Goal: Task Accomplishment & Management: Manage account settings

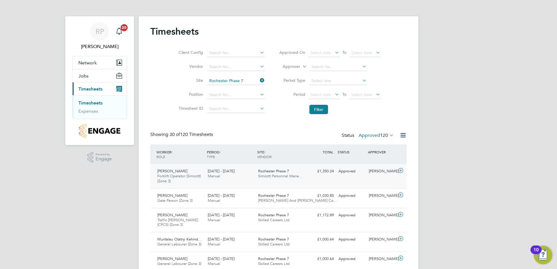
click at [277, 172] on span "Rochester Phase 7" at bounding box center [273, 171] width 31 height 5
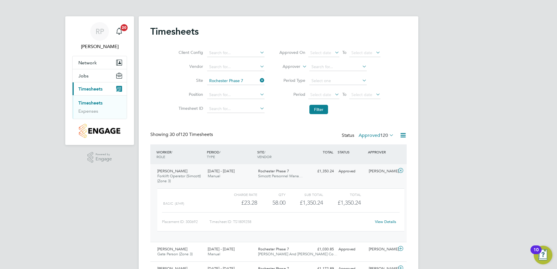
click at [383, 225] on div "View Details" at bounding box center [385, 221] width 29 height 9
click at [382, 222] on link "View Details" at bounding box center [385, 221] width 21 height 5
click at [89, 104] on link "Timesheets" at bounding box center [90, 103] width 24 height 6
click at [84, 111] on link "Expenses" at bounding box center [88, 111] width 20 height 6
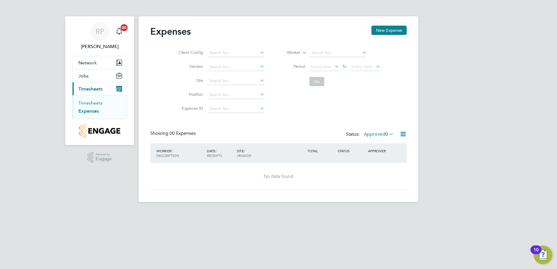
click at [89, 103] on link "Timesheets" at bounding box center [90, 103] width 24 height 6
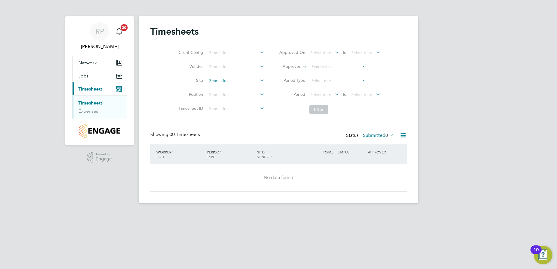
click at [212, 79] on input at bounding box center [235, 81] width 57 height 8
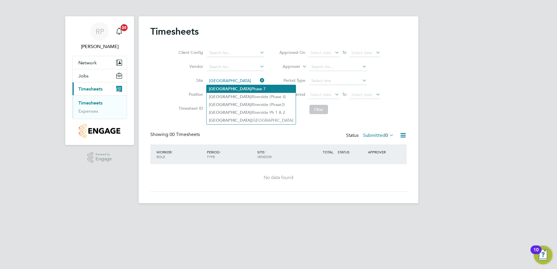
click at [220, 87] on b "Rochester" at bounding box center [230, 89] width 43 height 5
type input "Rochester Phase 7"
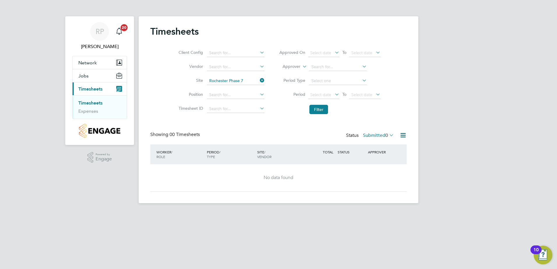
click at [388, 133] on icon at bounding box center [388, 135] width 0 height 8
click at [375, 171] on li "Approved" at bounding box center [373, 170] width 27 height 8
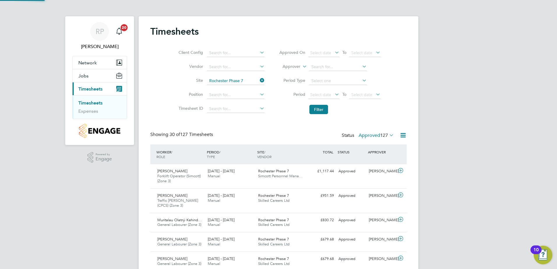
scroll to position [15, 51]
click at [388, 134] on icon at bounding box center [388, 135] width 0 height 8
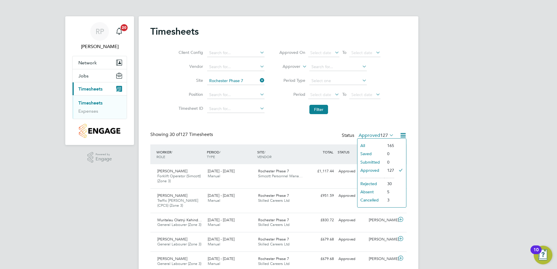
click at [374, 162] on li "Submitted" at bounding box center [370, 162] width 27 height 8
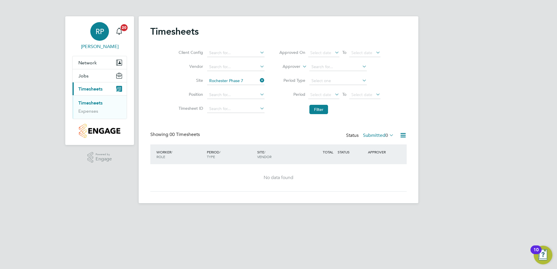
click at [100, 30] on span "RP" at bounding box center [100, 32] width 8 height 8
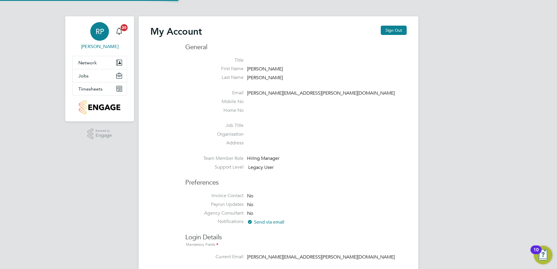
type input "robert.phelps@vistry.co.uk"
click at [395, 31] on button "Sign Out" at bounding box center [394, 30] width 26 height 9
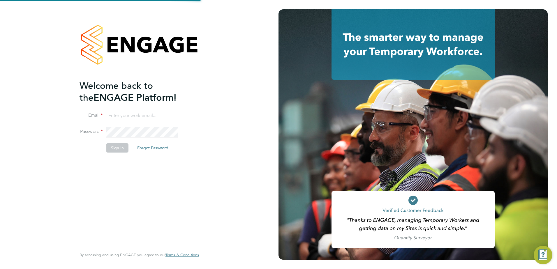
type input "robert.phelps@vistry.co.uk"
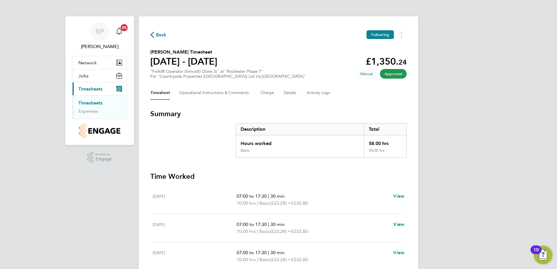
click at [160, 36] on span "Back" at bounding box center [161, 34] width 11 height 7
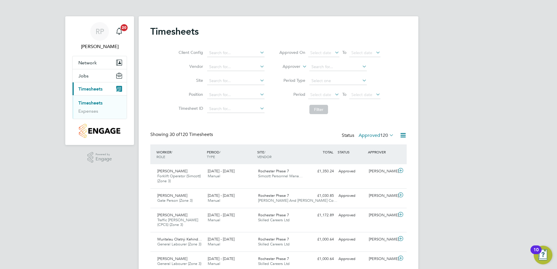
click at [388, 135] on icon at bounding box center [388, 135] width 0 height 8
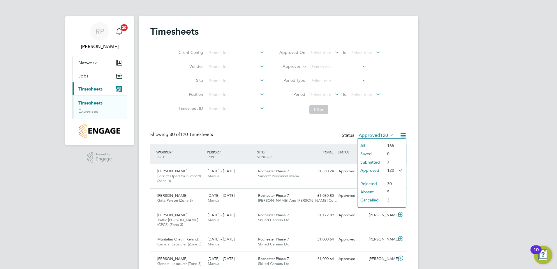
click at [374, 162] on li "Submitted" at bounding box center [370, 162] width 27 height 8
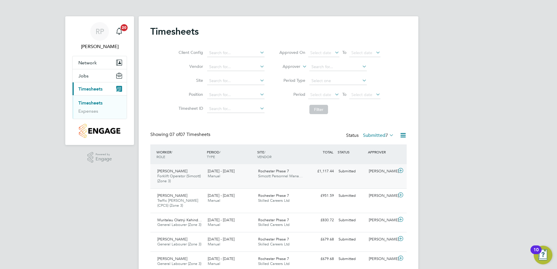
click at [270, 172] on span "Rochester Phase 7" at bounding box center [273, 171] width 31 height 5
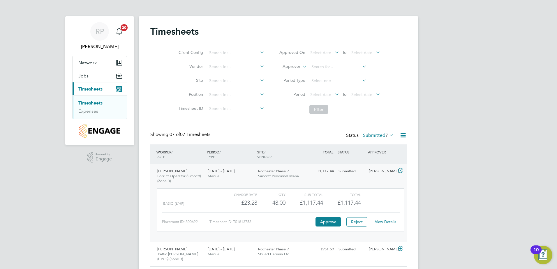
click at [385, 222] on link "View Details" at bounding box center [385, 221] width 21 height 5
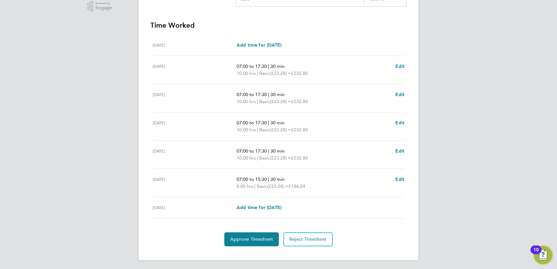
scroll to position [152, 0]
click at [263, 240] on span "Approve Timesheet" at bounding box center [251, 239] width 43 height 6
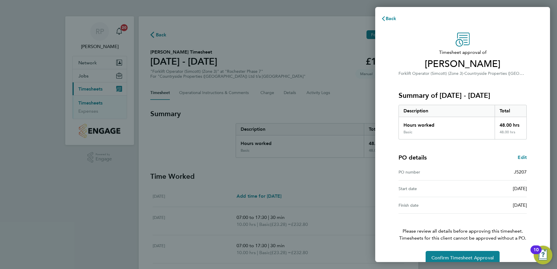
scroll to position [10, 0]
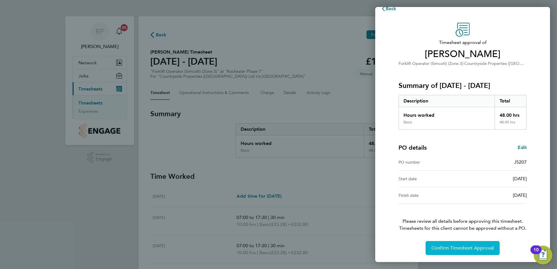
click at [462, 249] on span "Confirm Timesheet Approval" at bounding box center [462, 248] width 62 height 6
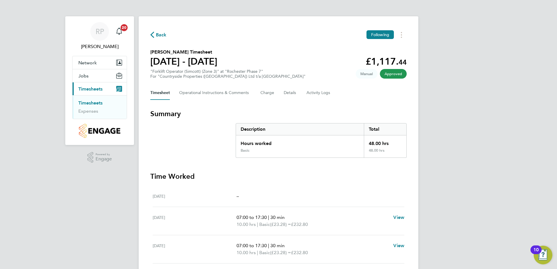
click at [161, 34] on span "Back" at bounding box center [161, 34] width 11 height 7
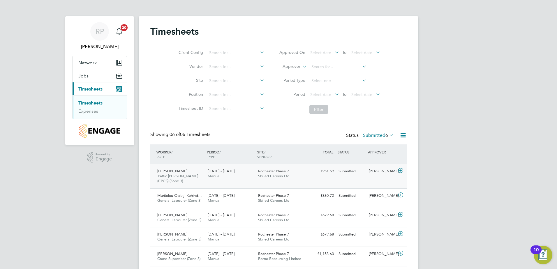
click at [173, 171] on span "[PERSON_NAME]" at bounding box center [172, 171] width 30 height 5
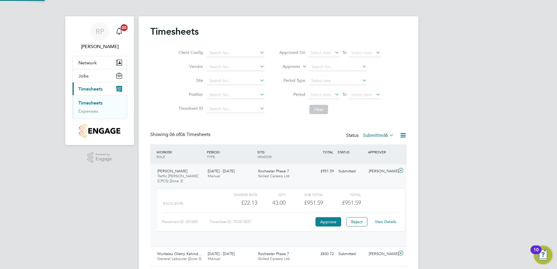
scroll to position [3, 3]
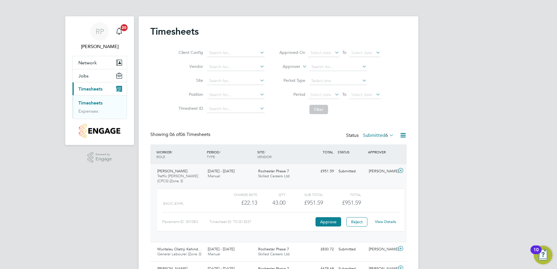
click at [387, 222] on link "View Details" at bounding box center [385, 221] width 21 height 5
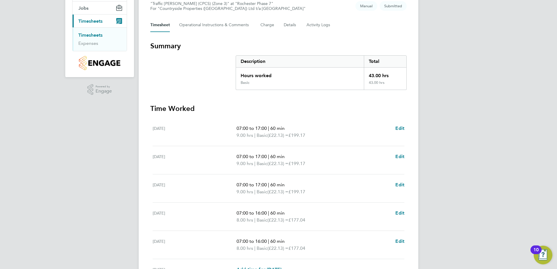
scroll to position [64, 0]
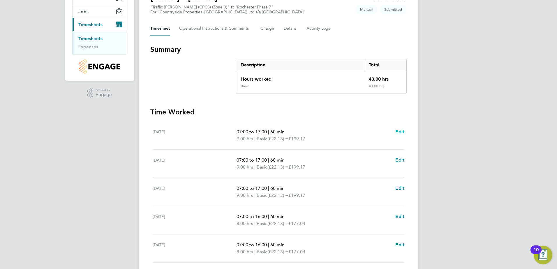
click at [399, 131] on span "Edit" at bounding box center [399, 132] width 9 height 6
select select "60"
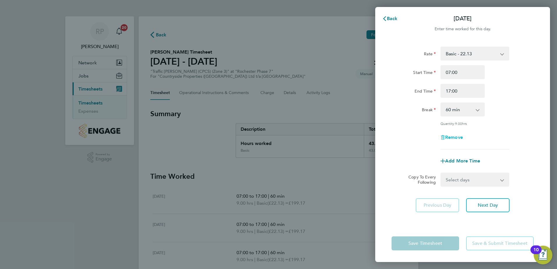
click at [453, 137] on span "Remove" at bounding box center [454, 138] width 18 height 6
select select "null"
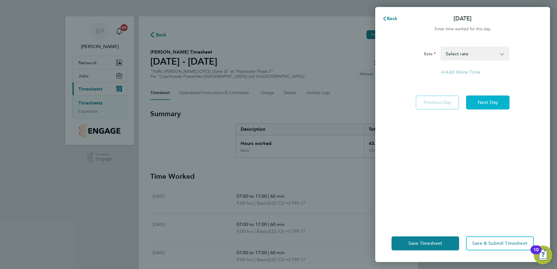
click at [489, 103] on span "Next Day" at bounding box center [488, 103] width 20 height 6
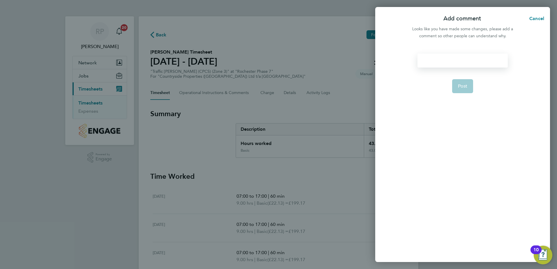
click at [450, 61] on div at bounding box center [462, 61] width 90 height 14
click at [476, 62] on div at bounding box center [462, 61] width 90 height 14
click at [461, 86] on span "Post" at bounding box center [463, 86] width 10 height 6
select select "60"
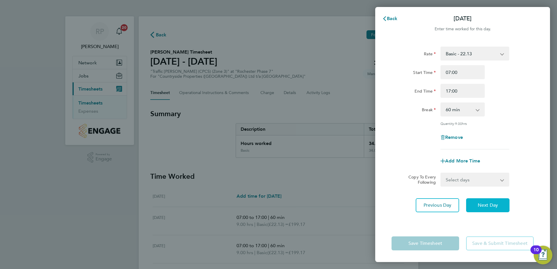
click at [490, 204] on span "Next Day" at bounding box center [488, 205] width 20 height 6
select select "60"
click at [489, 207] on span "Next Day" at bounding box center [488, 205] width 20 height 6
select select "60"
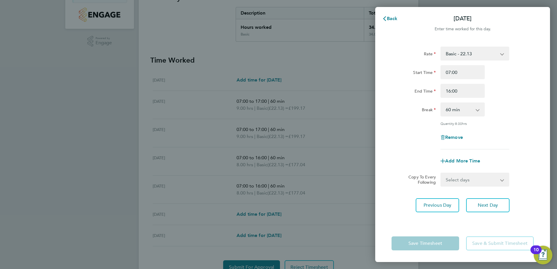
scroll to position [117, 0]
click at [450, 91] on input "16:00" at bounding box center [463, 91] width 44 height 14
type input "17:00"
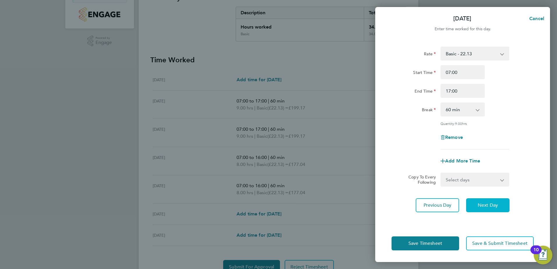
click at [491, 207] on span "Next Day" at bounding box center [488, 205] width 20 height 6
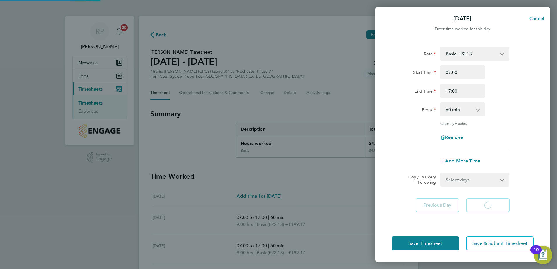
select select "60"
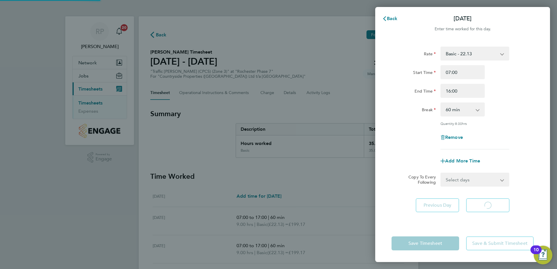
select select "60"
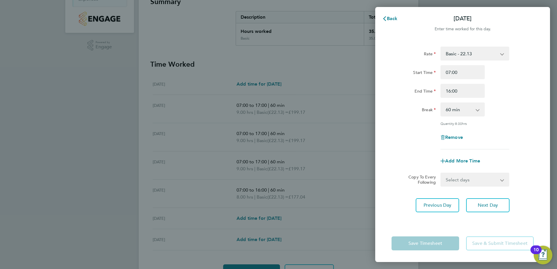
scroll to position [117, 0]
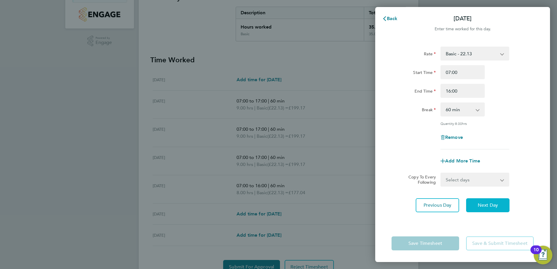
click at [497, 203] on span "Next Day" at bounding box center [488, 205] width 20 height 6
select select "30"
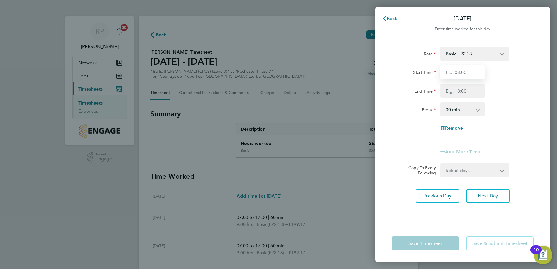
click at [459, 71] on input "Start Time" at bounding box center [463, 72] width 44 height 14
type input "07:00"
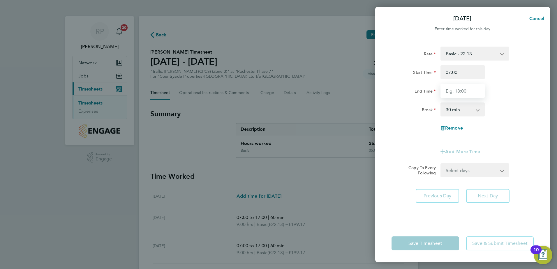
click at [457, 89] on input "End Time" at bounding box center [463, 91] width 44 height 14
type input "16:00"
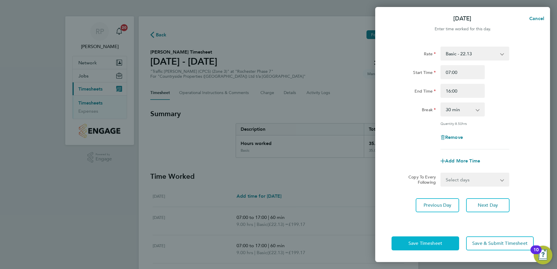
click at [429, 242] on span "Save Timesheet" at bounding box center [425, 244] width 34 height 6
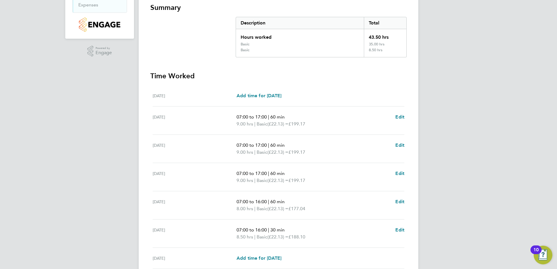
scroll to position [117, 0]
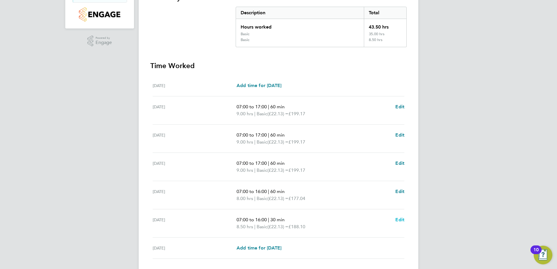
click at [400, 219] on span "Edit" at bounding box center [399, 220] width 9 height 6
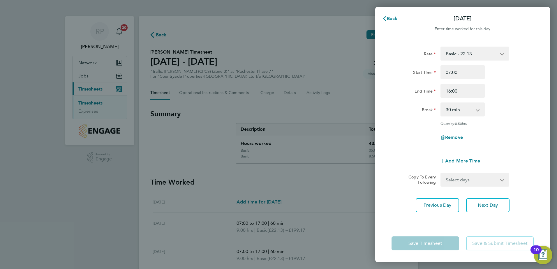
click at [479, 110] on app-icon-cross-button at bounding box center [480, 109] width 7 height 13
click at [478, 110] on app-icon-cross-button at bounding box center [480, 109] width 7 height 13
click at [477, 110] on app-icon-cross-button at bounding box center [480, 109] width 7 height 13
click at [428, 109] on label "Break" at bounding box center [429, 110] width 14 height 7
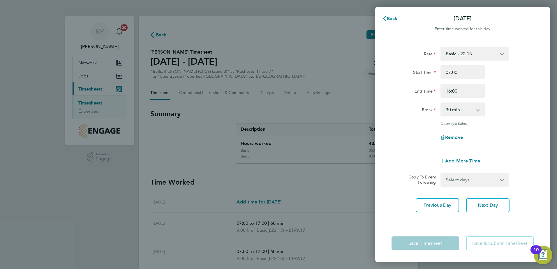
click at [441, 109] on select "0 min 15 min 30 min 45 min 60 min 75 min 90 min" at bounding box center [459, 109] width 36 height 13
drag, startPoint x: 454, startPoint y: 108, endPoint x: 454, endPoint y: 113, distance: 5.0
click at [454, 108] on select "0 min 15 min 30 min 45 min 60 min 75 min 90 min" at bounding box center [459, 109] width 36 height 13
select select "60"
click at [441, 103] on select "0 min 15 min 30 min 45 min 60 min 75 min 90 min" at bounding box center [459, 109] width 36 height 13
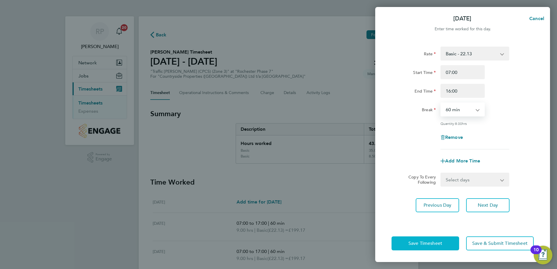
click at [426, 244] on span "Save Timesheet" at bounding box center [425, 244] width 34 height 6
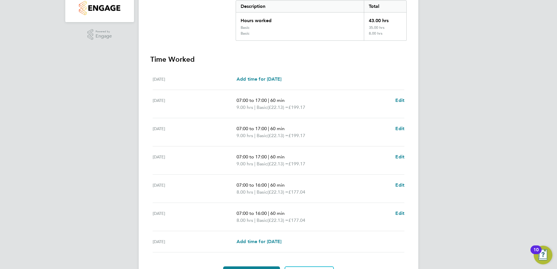
scroll to position [158, 0]
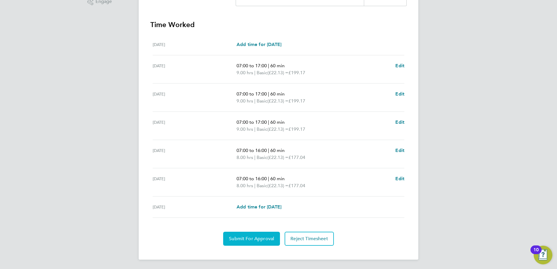
click at [251, 240] on span "Submit For Approval" at bounding box center [251, 239] width 45 height 6
click at [258, 239] on span "Approve Timesheet" at bounding box center [251, 239] width 43 height 6
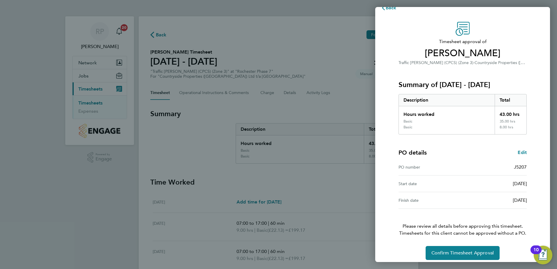
scroll to position [16, 0]
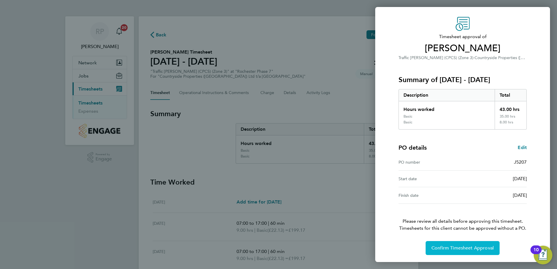
click at [462, 248] on span "Confirm Timesheet Approval" at bounding box center [462, 248] width 62 height 6
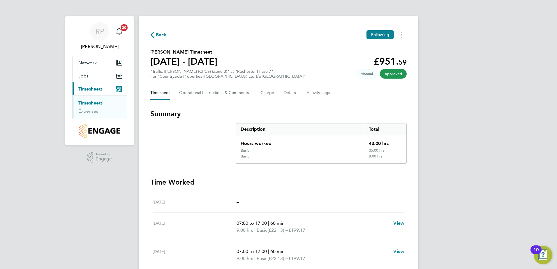
click at [159, 34] on span "Back" at bounding box center [161, 34] width 11 height 7
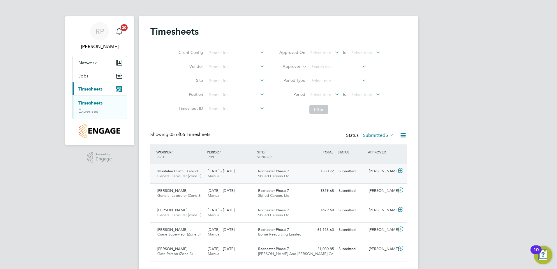
click at [277, 171] on span "Rochester Phase 7" at bounding box center [273, 171] width 31 height 5
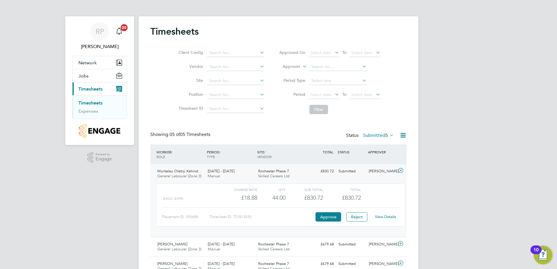
click at [387, 215] on link "View Details" at bounding box center [385, 216] width 21 height 5
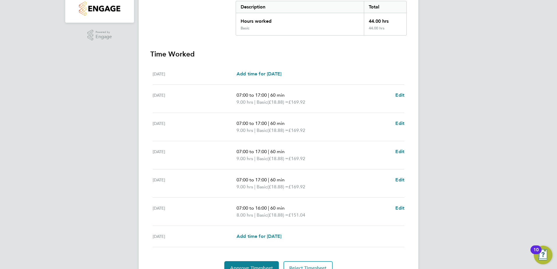
scroll to position [152, 0]
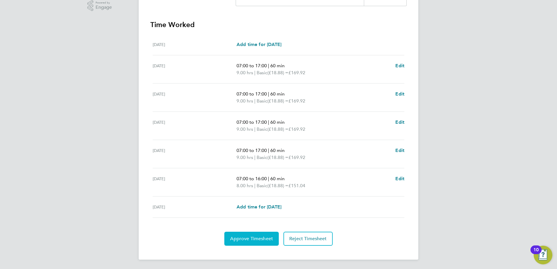
click at [251, 237] on span "Approve Timesheet" at bounding box center [251, 239] width 43 height 6
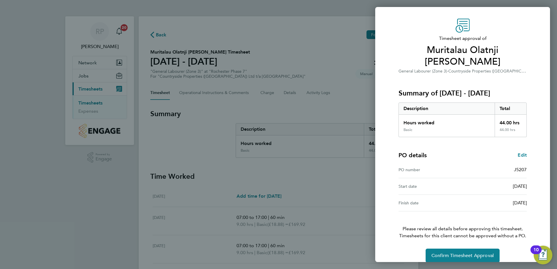
scroll to position [22, 0]
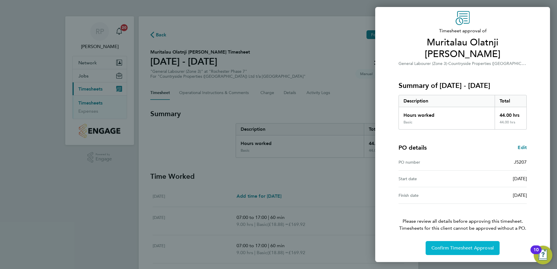
drag, startPoint x: 457, startPoint y: 251, endPoint x: 457, endPoint y: 247, distance: 4.5
click at [456, 251] on button "Confirm Timesheet Approval" at bounding box center [463, 248] width 74 height 14
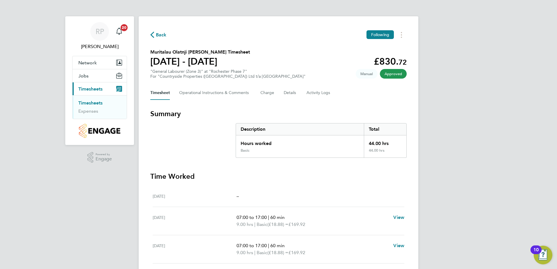
click at [156, 33] on span "Back" at bounding box center [158, 35] width 16 height 6
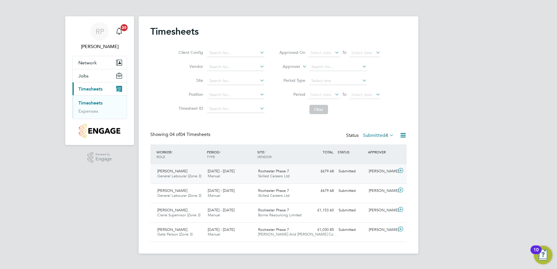
click at [276, 170] on span "Rochester Phase 7" at bounding box center [273, 171] width 31 height 5
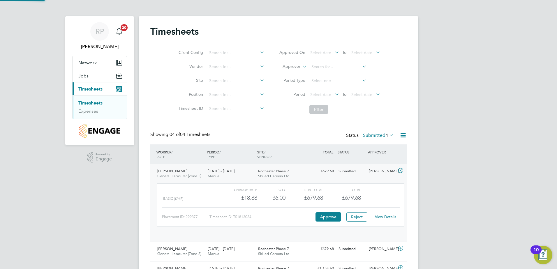
scroll to position [10, 57]
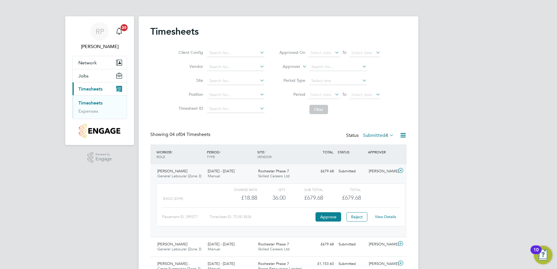
click at [393, 216] on link "View Details" at bounding box center [385, 216] width 21 height 5
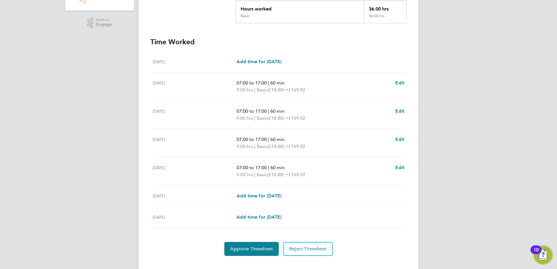
scroll to position [145, 0]
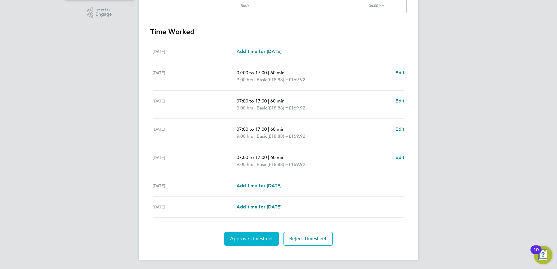
click at [249, 244] on button "Approve Timesheet" at bounding box center [251, 239] width 54 height 14
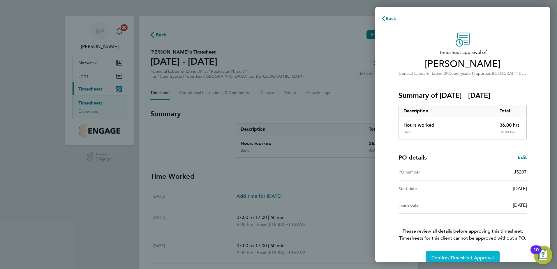
click at [455, 255] on button "Confirm Timesheet Approval" at bounding box center [463, 258] width 74 height 14
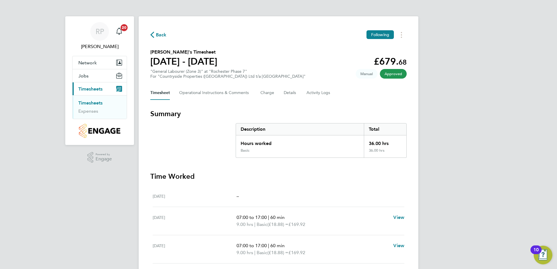
click at [157, 34] on span "Back" at bounding box center [161, 34] width 11 height 7
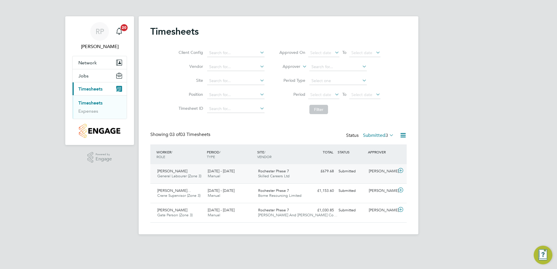
click at [280, 172] on span "Rochester Phase 7" at bounding box center [273, 171] width 31 height 5
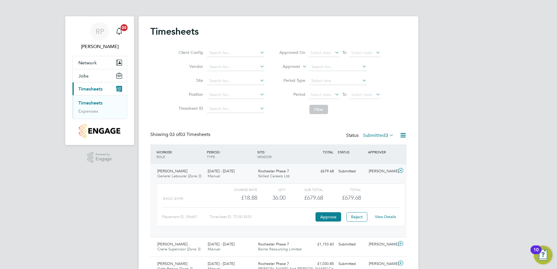
scroll to position [28, 0]
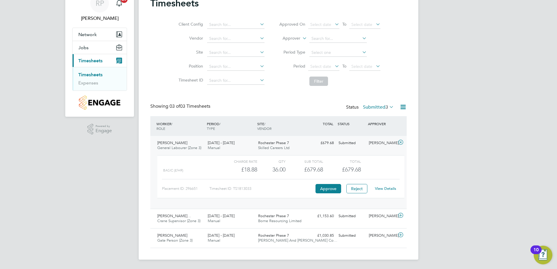
click at [386, 188] on link "View Details" at bounding box center [385, 188] width 21 height 5
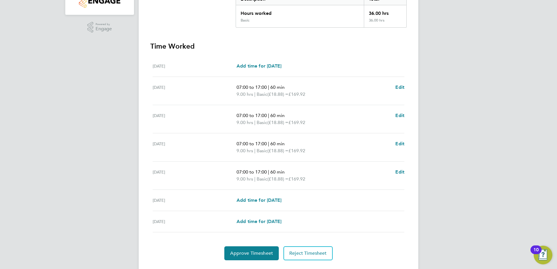
scroll to position [145, 0]
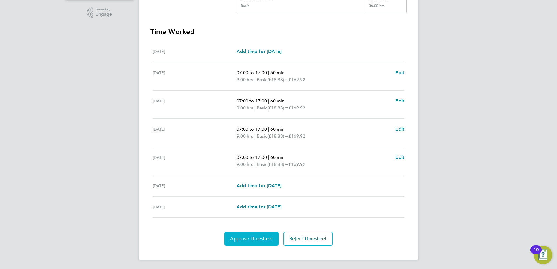
click at [255, 239] on span "Approve Timesheet" at bounding box center [251, 239] width 43 height 6
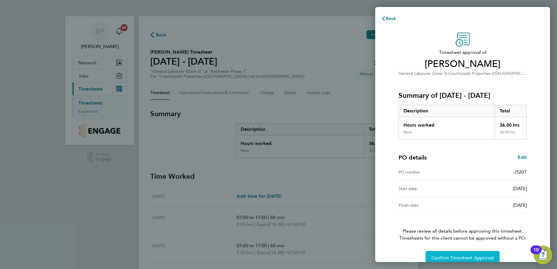
click at [460, 254] on button "Confirm Timesheet Approval" at bounding box center [463, 258] width 74 height 14
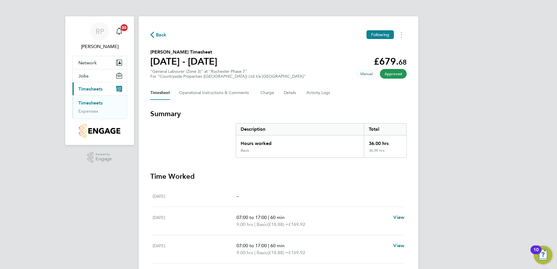
click at [158, 32] on span "Back" at bounding box center [161, 34] width 11 height 7
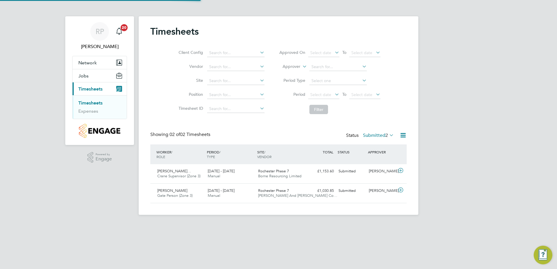
scroll to position [15, 51]
click at [266, 190] on span "Rochester Phase 7" at bounding box center [273, 190] width 31 height 5
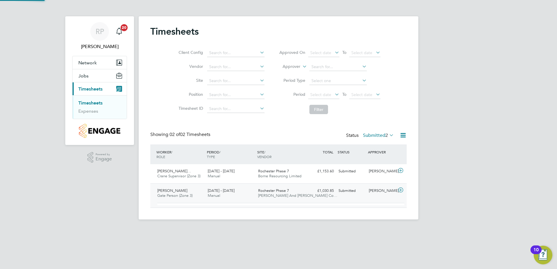
scroll to position [10, 57]
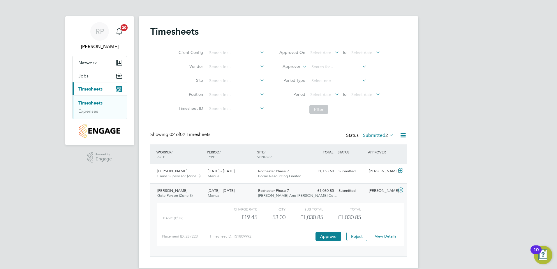
click at [385, 237] on link "View Details" at bounding box center [385, 236] width 21 height 5
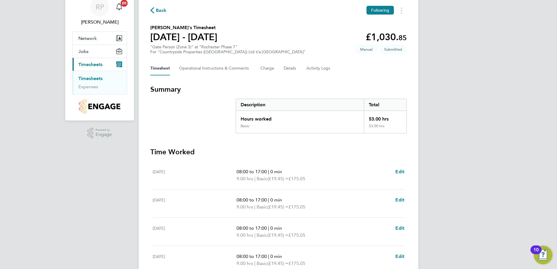
scroll to position [58, 0]
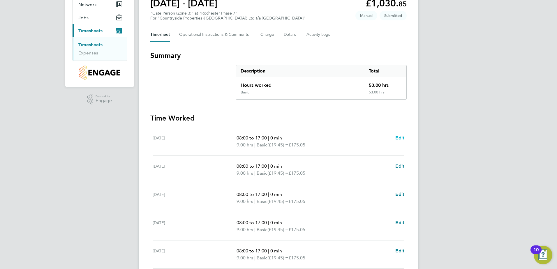
click at [400, 138] on span "Edit" at bounding box center [399, 138] width 9 height 6
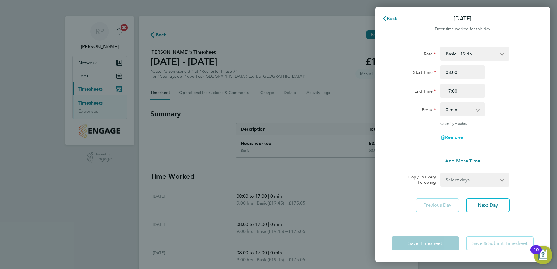
click at [455, 135] on span "Remove" at bounding box center [454, 138] width 18 height 6
select select "null"
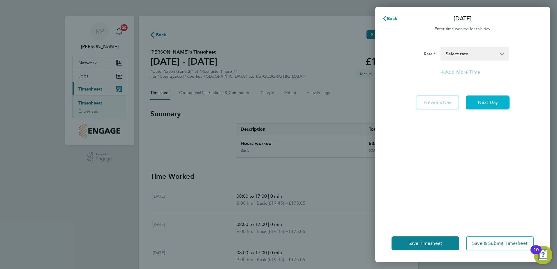
click at [493, 101] on span "Next Day" at bounding box center [488, 103] width 20 height 6
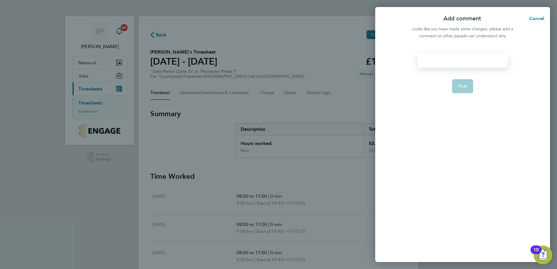
click at [452, 61] on div at bounding box center [462, 61] width 90 height 14
click at [464, 57] on div at bounding box center [462, 61] width 90 height 14
click at [460, 87] on span "Post" at bounding box center [463, 86] width 10 height 6
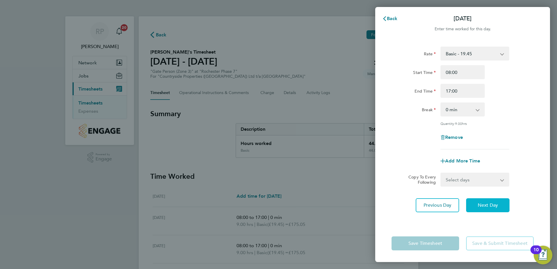
click at [495, 205] on span "Next Day" at bounding box center [488, 205] width 20 height 6
click at [494, 205] on span "Next Day" at bounding box center [488, 205] width 20 height 6
click at [393, 18] on span "Back" at bounding box center [392, 19] width 11 height 6
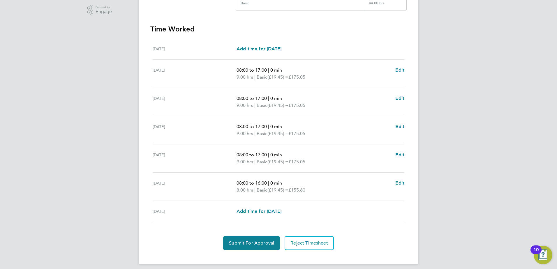
scroll to position [152, 0]
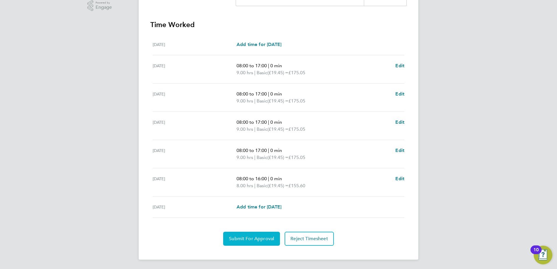
drag, startPoint x: 260, startPoint y: 237, endPoint x: 283, endPoint y: 229, distance: 24.8
click at [260, 237] on span "Submit For Approval" at bounding box center [251, 239] width 45 height 6
click at [252, 239] on span "Approve Timesheet" at bounding box center [251, 239] width 43 height 6
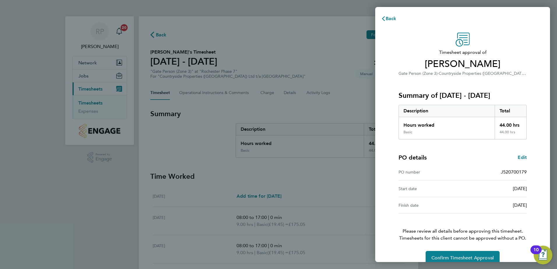
scroll to position [10, 0]
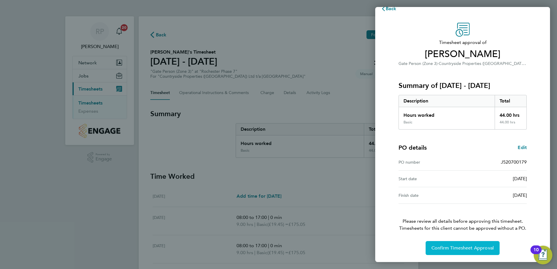
click at [456, 247] on span "Confirm Timesheet Approval" at bounding box center [462, 248] width 62 height 6
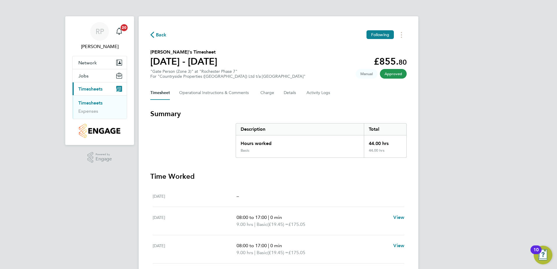
click at [162, 36] on span "Back" at bounding box center [161, 34] width 11 height 7
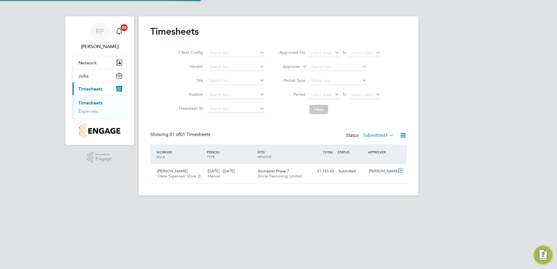
scroll to position [15, 51]
click at [270, 171] on span "Rochester Phase 7" at bounding box center [273, 171] width 31 height 5
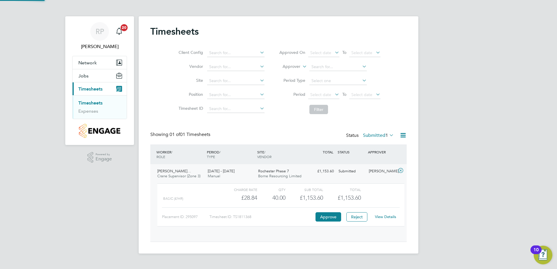
scroll to position [10, 57]
click at [385, 220] on div "View Details" at bounding box center [385, 216] width 29 height 9
click at [387, 216] on link "View Details" at bounding box center [385, 216] width 21 height 5
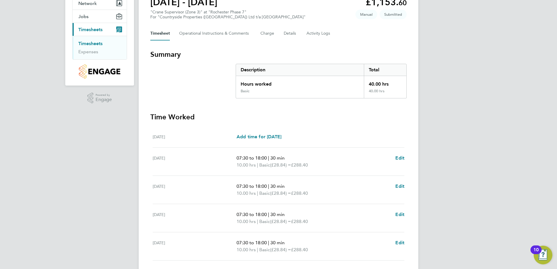
scroll to position [145, 0]
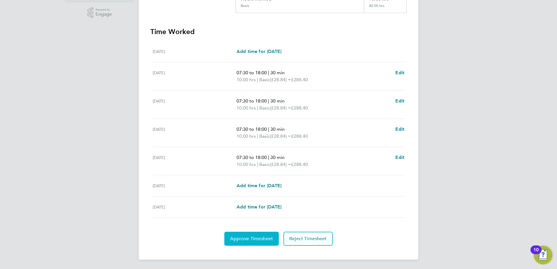
click at [256, 239] on span "Approve Timesheet" at bounding box center [251, 239] width 43 height 6
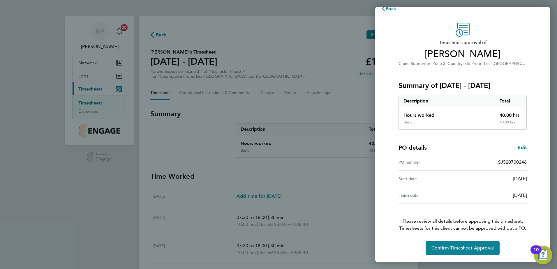
scroll to position [22, 0]
click at [451, 252] on button "Confirm Timesheet Approval" at bounding box center [463, 248] width 74 height 14
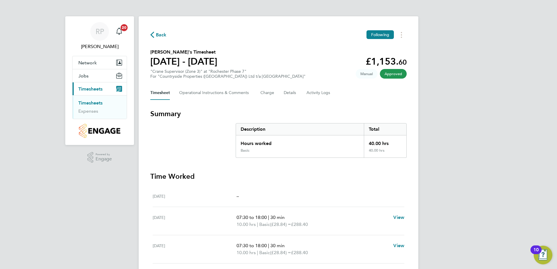
click at [158, 30] on div "Back Following" at bounding box center [278, 34] width 256 height 9
click at [159, 32] on span "Back" at bounding box center [161, 34] width 11 height 7
